Goal: Navigation & Orientation: Find specific page/section

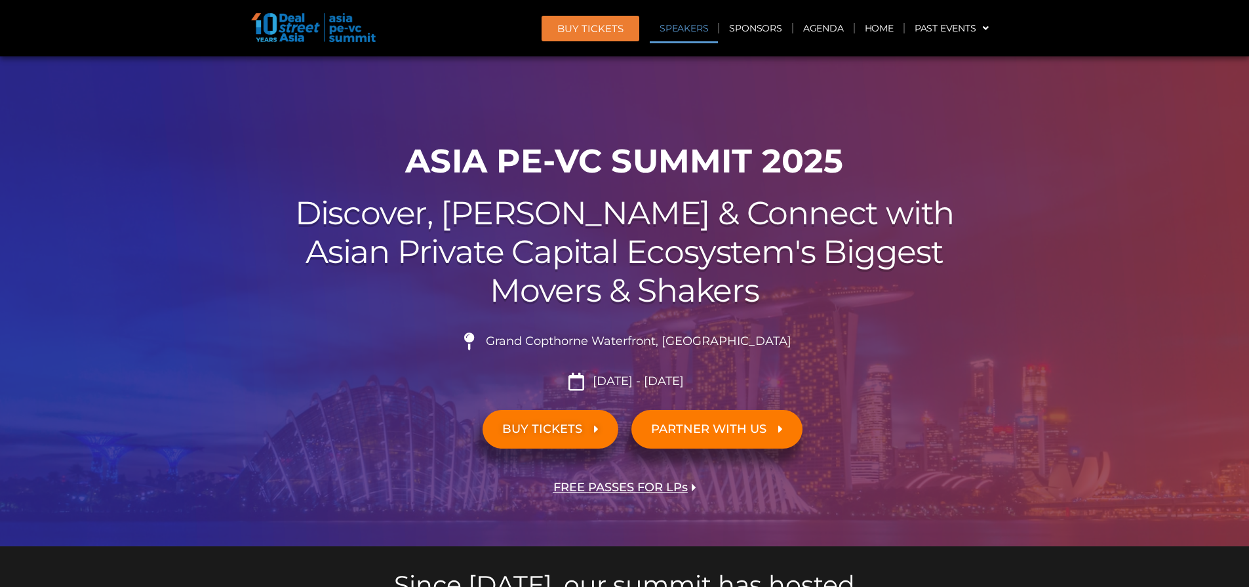
click at [688, 28] on link "Speakers" at bounding box center [684, 28] width 68 height 30
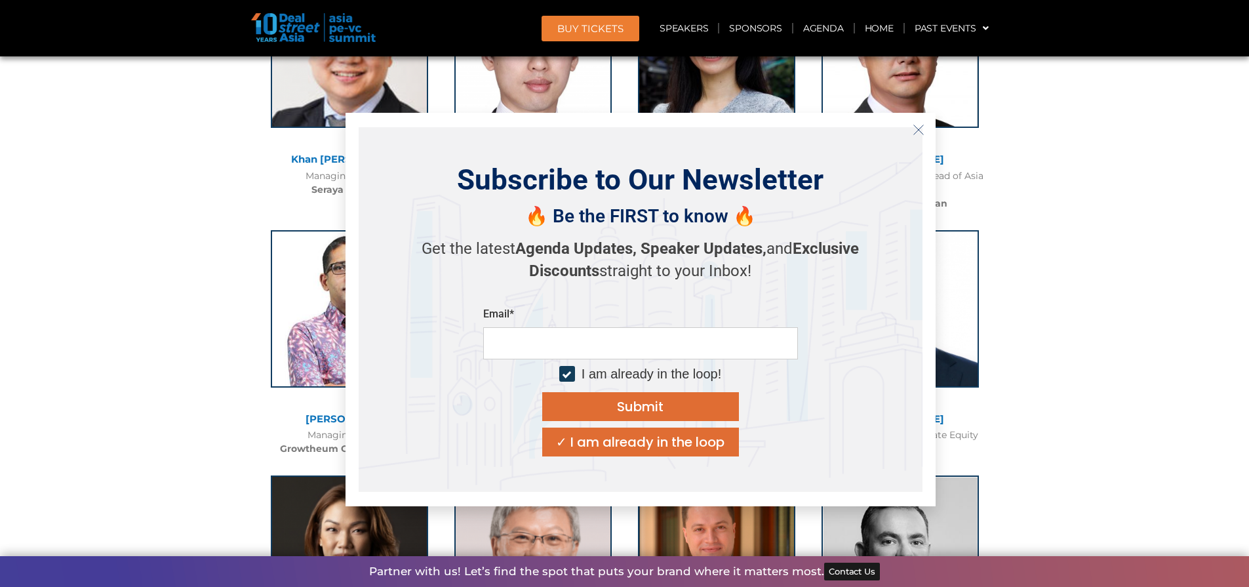
scroll to position [3136, 0]
click at [917, 129] on line "Close" at bounding box center [917, 129] width 9 height 9
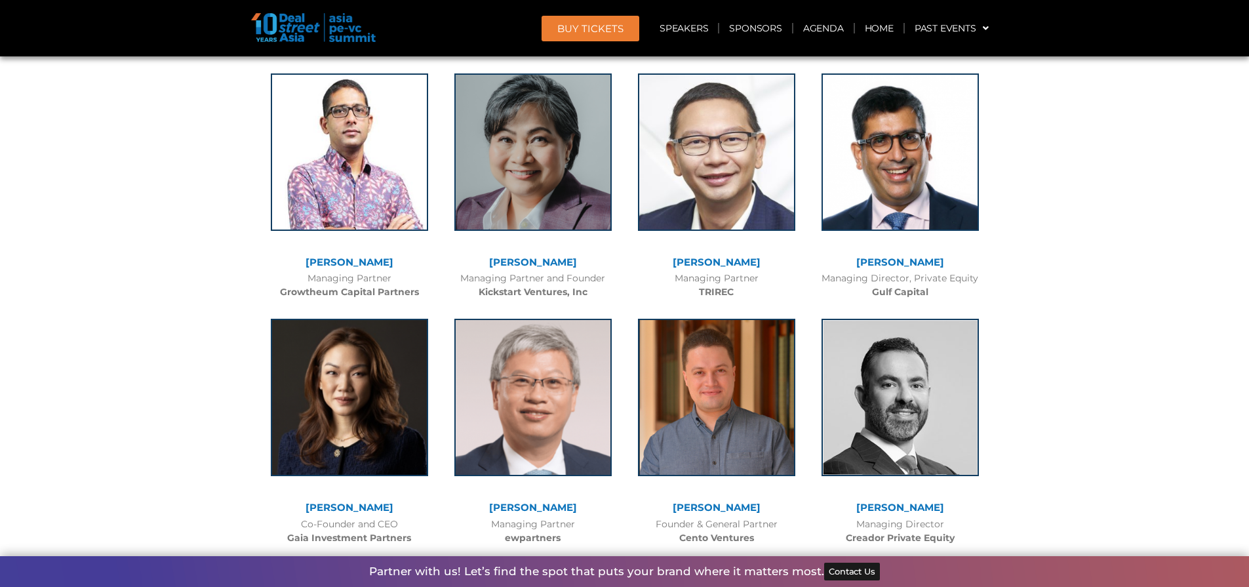
scroll to position [3055, 0]
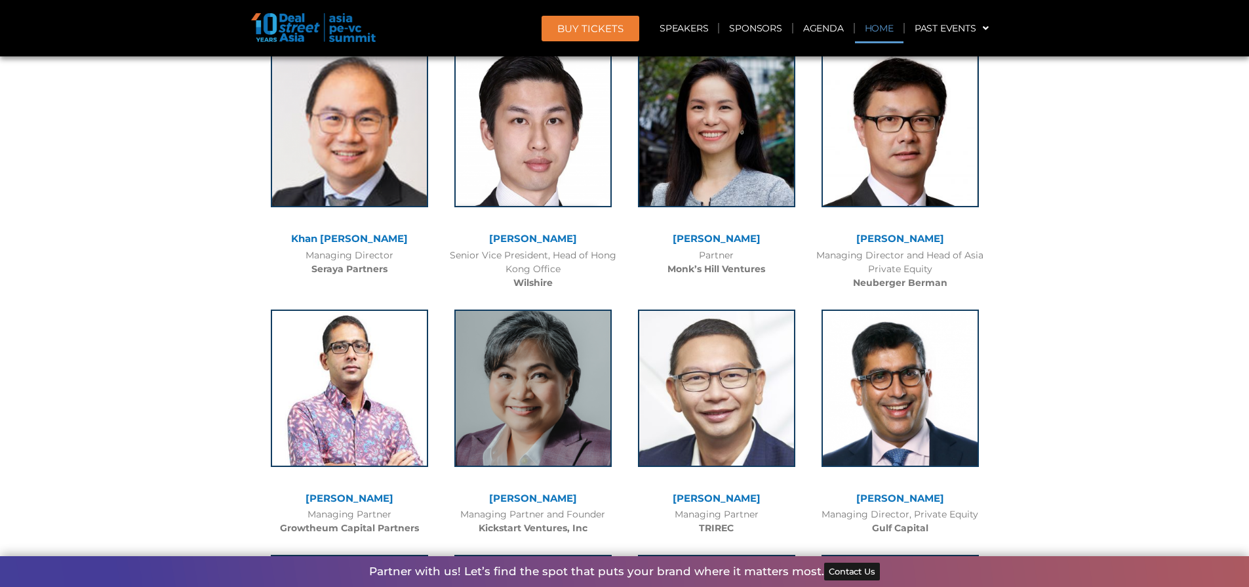
click at [875, 27] on link "Home" at bounding box center [879, 28] width 49 height 30
